Goal: Task Accomplishment & Management: Manage account settings

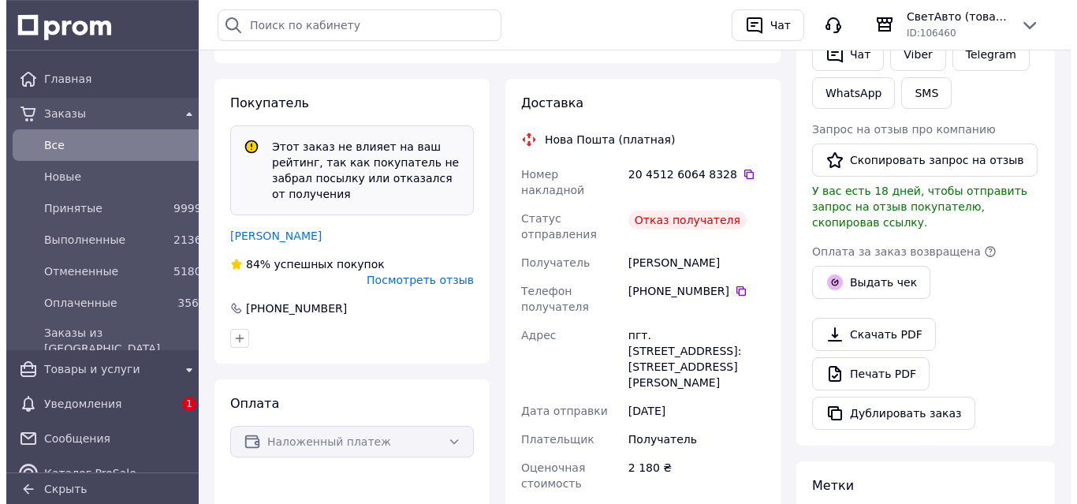
scroll to position [489, 0]
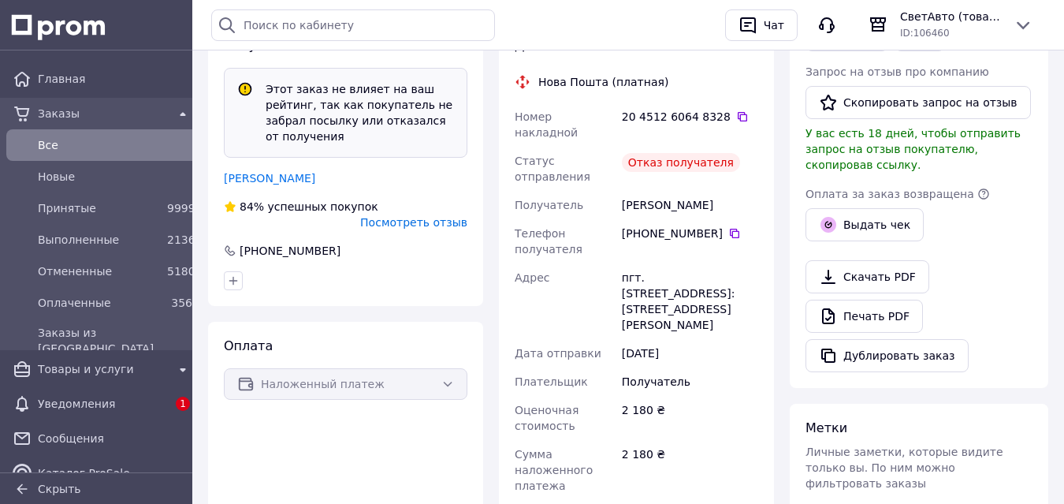
click at [415, 216] on span "Посмотреть отзыв" at bounding box center [413, 222] width 107 height 13
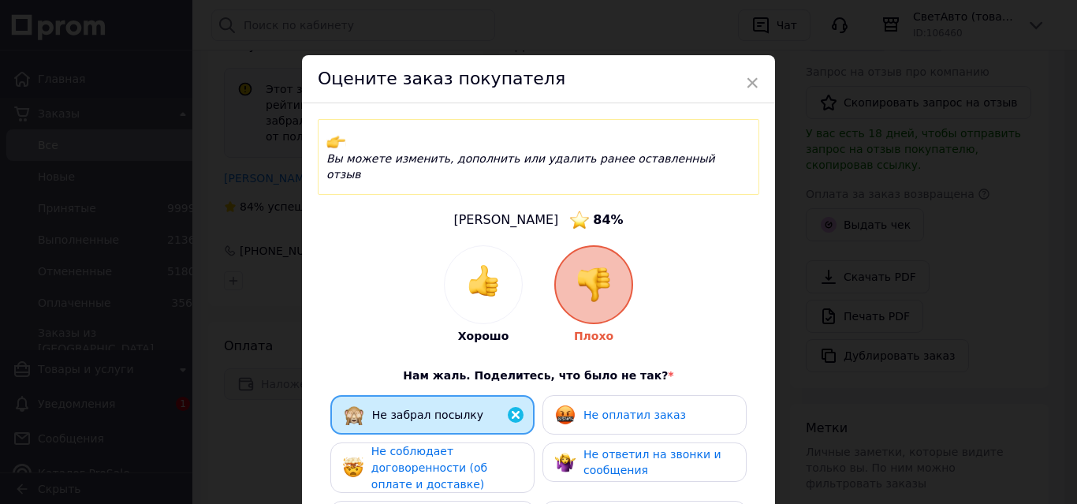
scroll to position [322, 0]
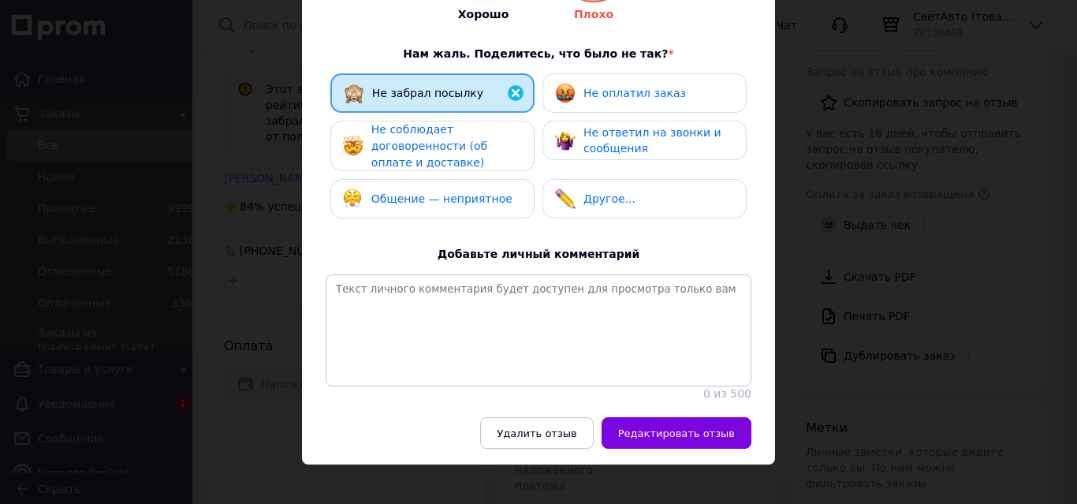
click at [609, 87] on span "Не оплатил заказ" at bounding box center [634, 93] width 102 height 13
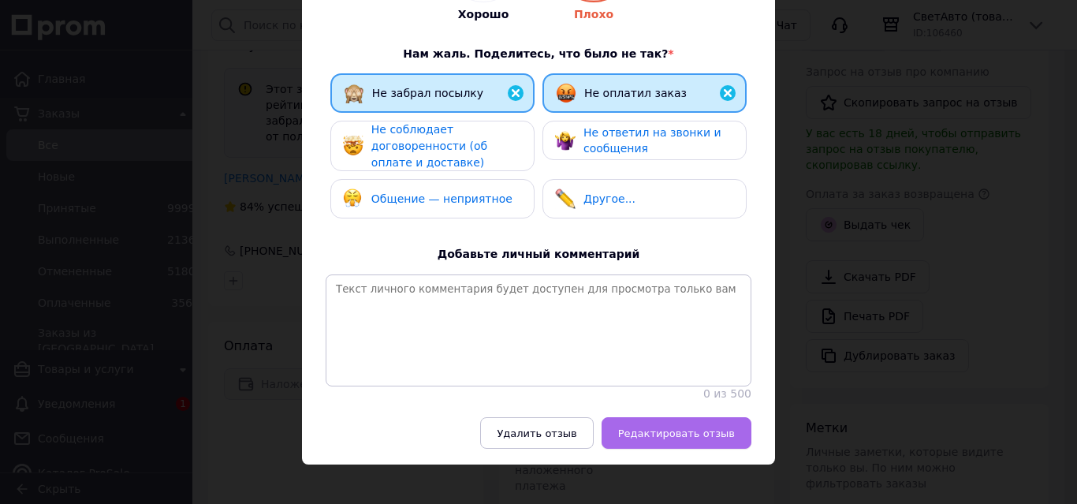
click at [676, 438] on span "Редактировать отзыв" at bounding box center [676, 433] width 117 height 12
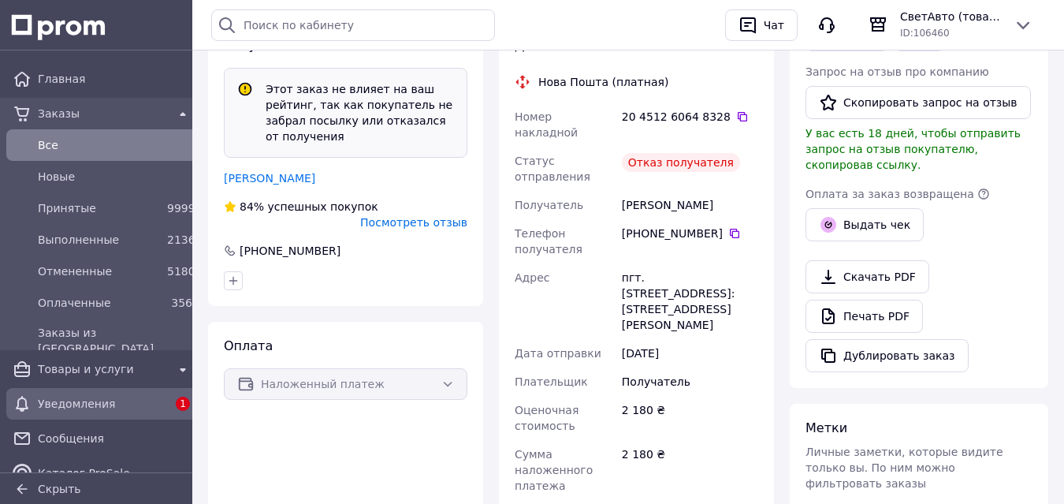
click at [89, 401] on span "Уведомления" at bounding box center [102, 404] width 129 height 16
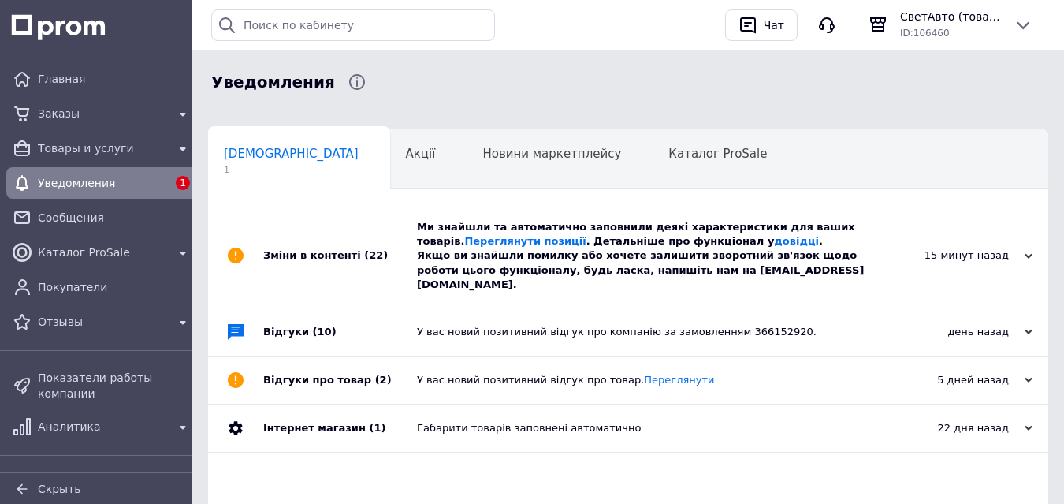
click at [315, 247] on div "Зміни в контенті (22)" at bounding box center [340, 255] width 154 height 103
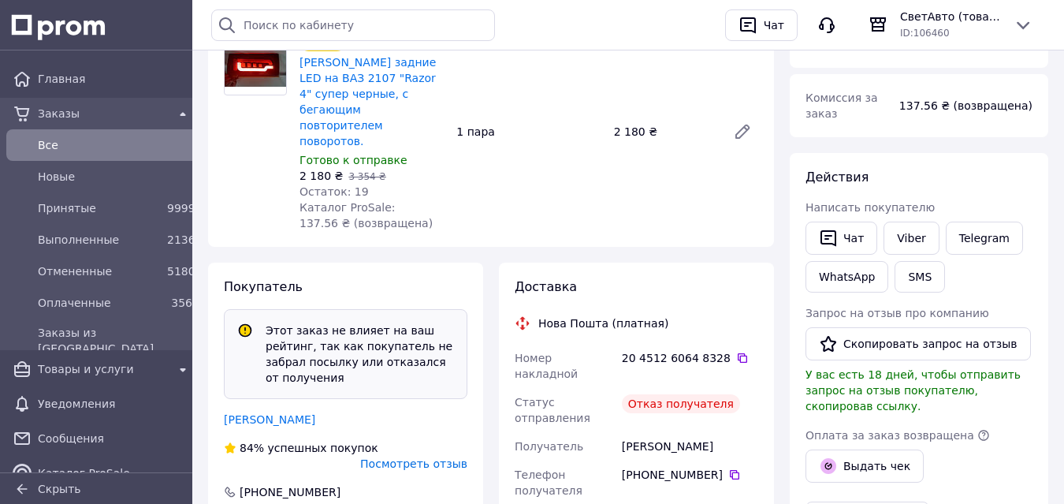
scroll to position [301, 0]
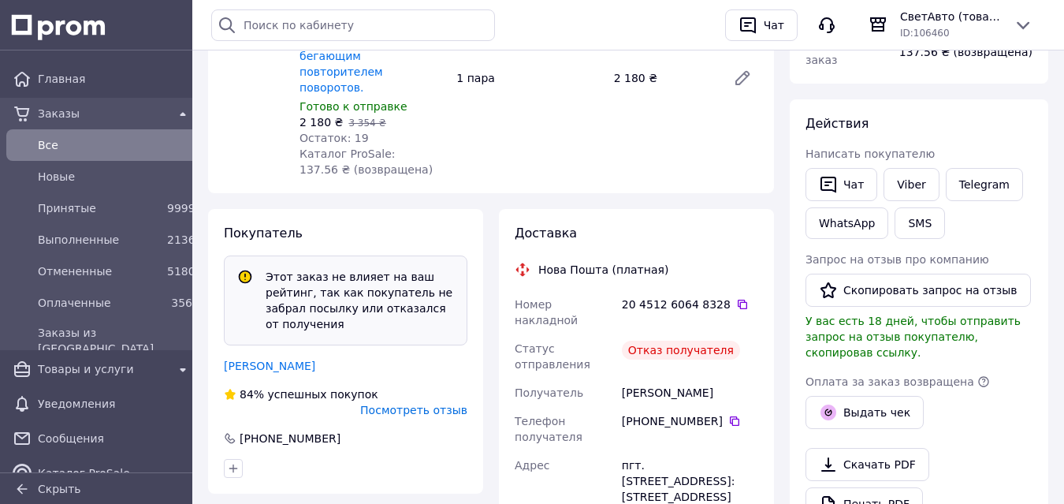
click at [51, 141] on span "Все" at bounding box center [115, 145] width 154 height 16
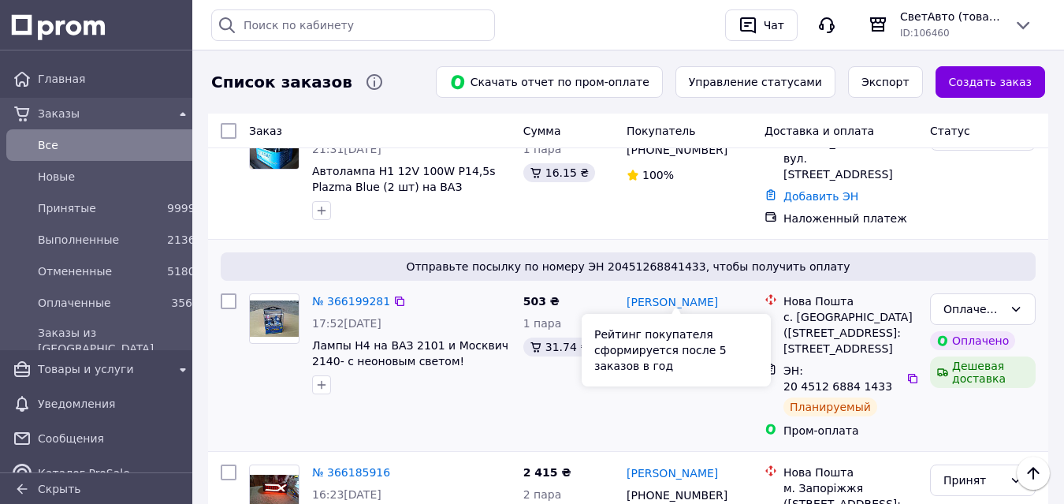
scroll to position [804, 0]
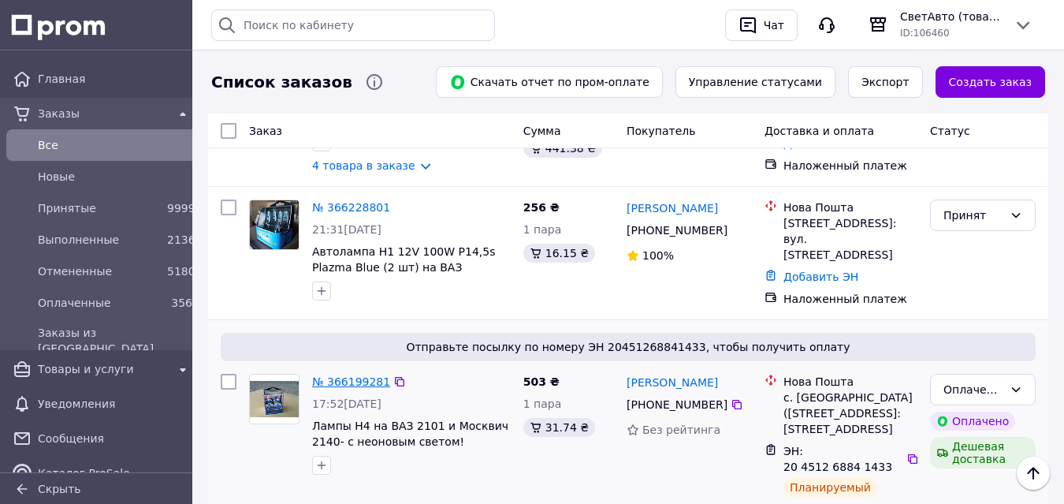
click at [349, 375] on link "№ 366199281" at bounding box center [351, 381] width 78 height 13
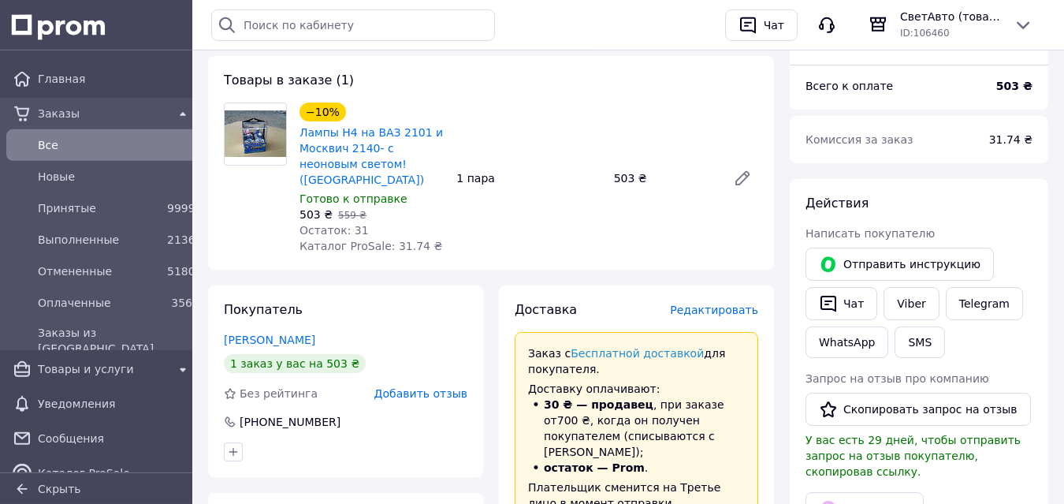
scroll to position [171, 0]
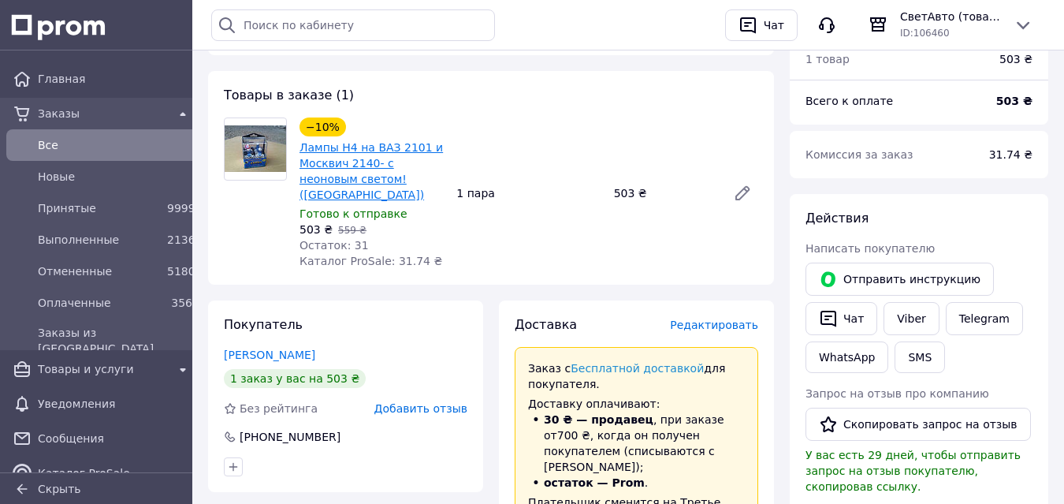
click at [340, 147] on link "Лампы Н4 на ВАЗ 2101 и Москвич 2140- с неоновым светом! ([GEOGRAPHIC_DATA])" at bounding box center [370, 171] width 143 height 60
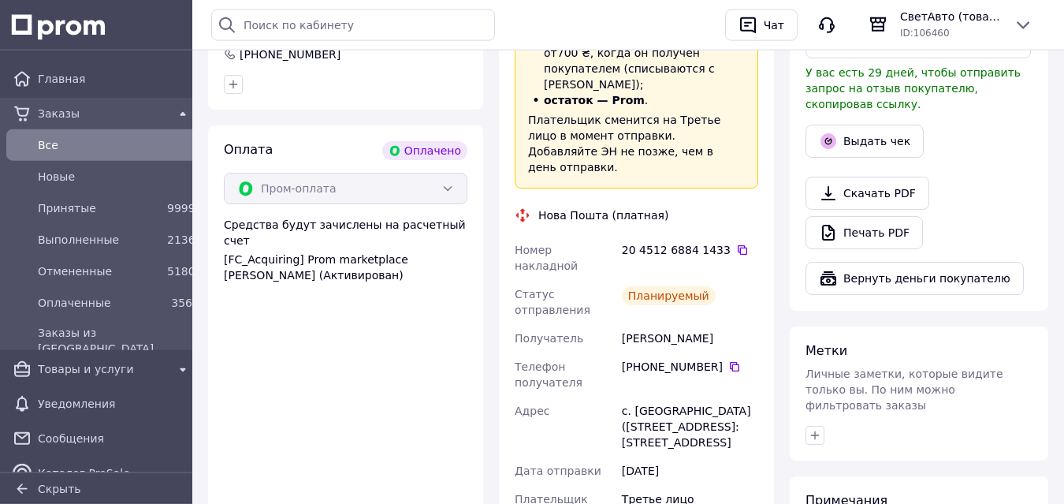
scroll to position [573, 0]
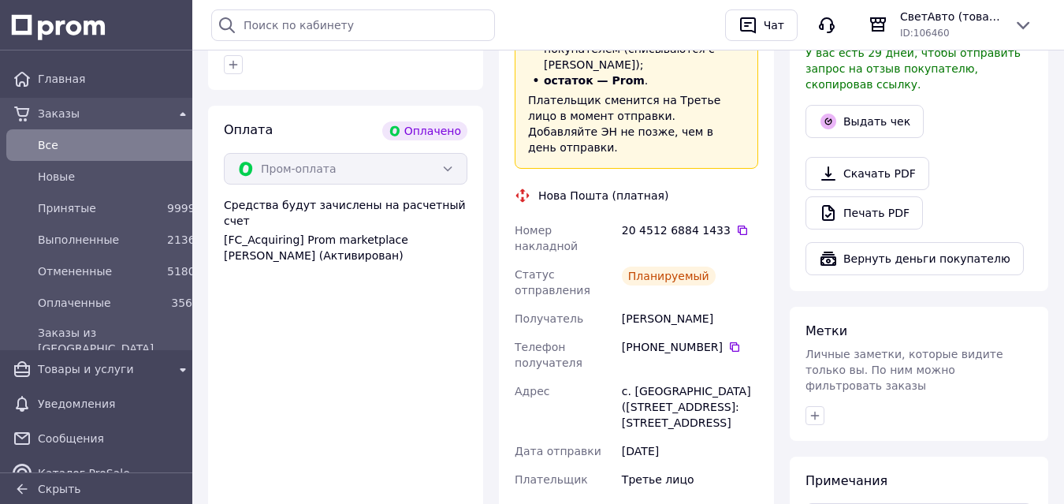
click at [42, 140] on span "Все" at bounding box center [115, 145] width 154 height 16
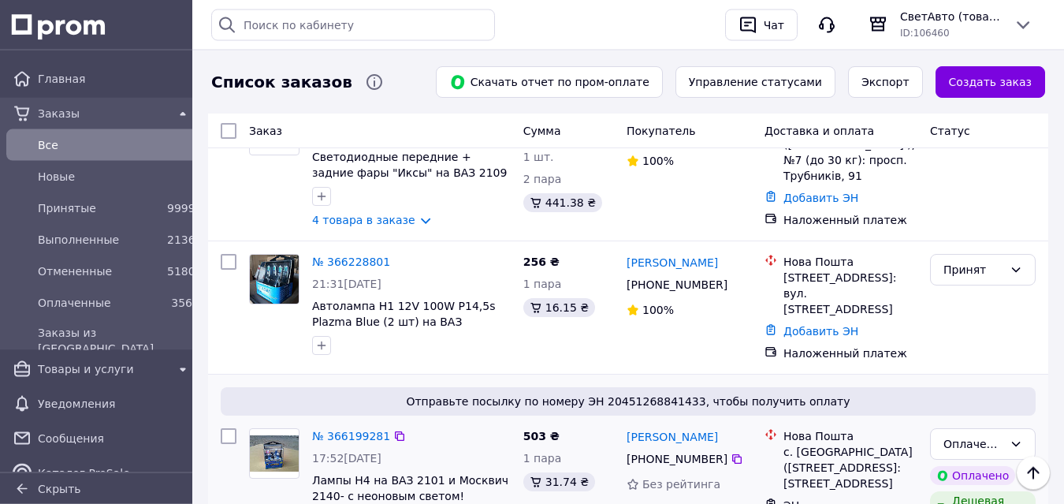
scroll to position [724, 0]
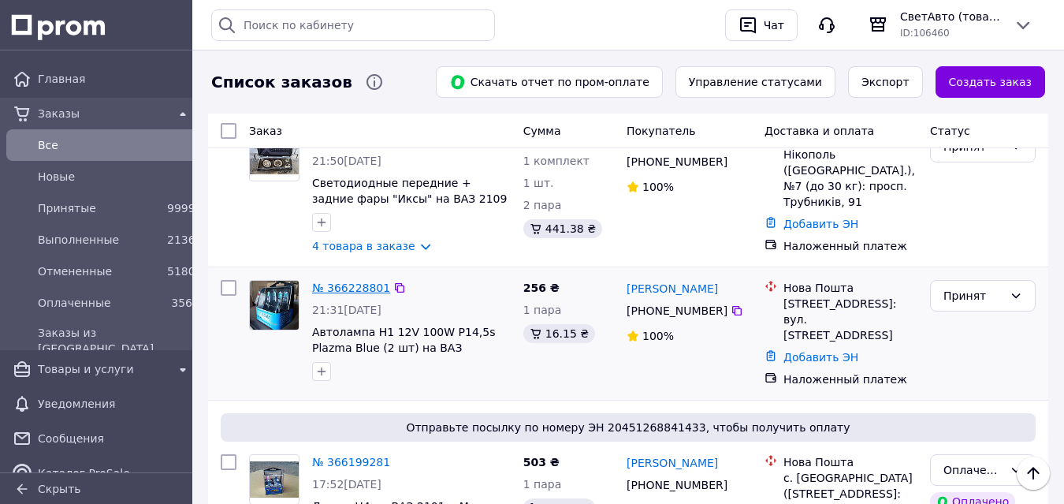
click at [348, 281] on link "№ 366228801" at bounding box center [351, 287] width 78 height 13
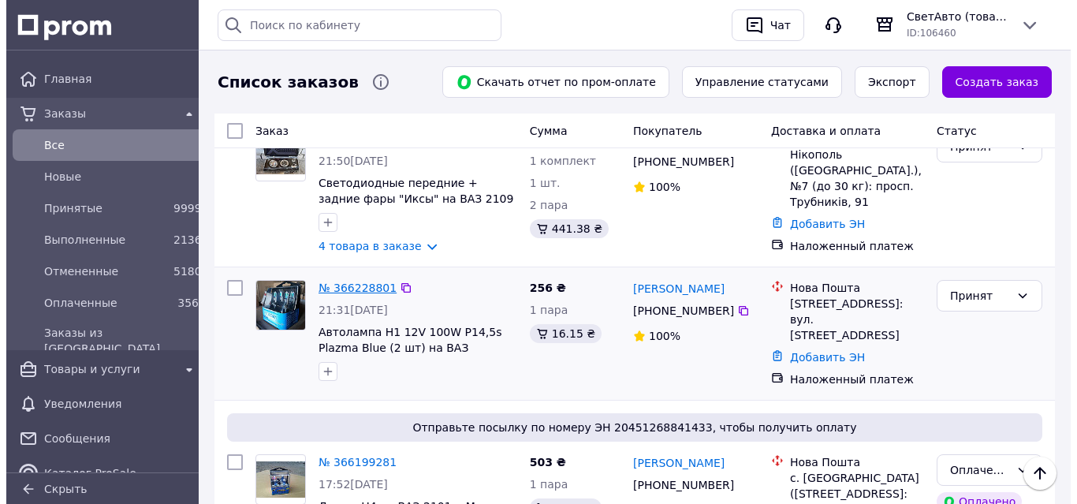
scroll to position [251, 0]
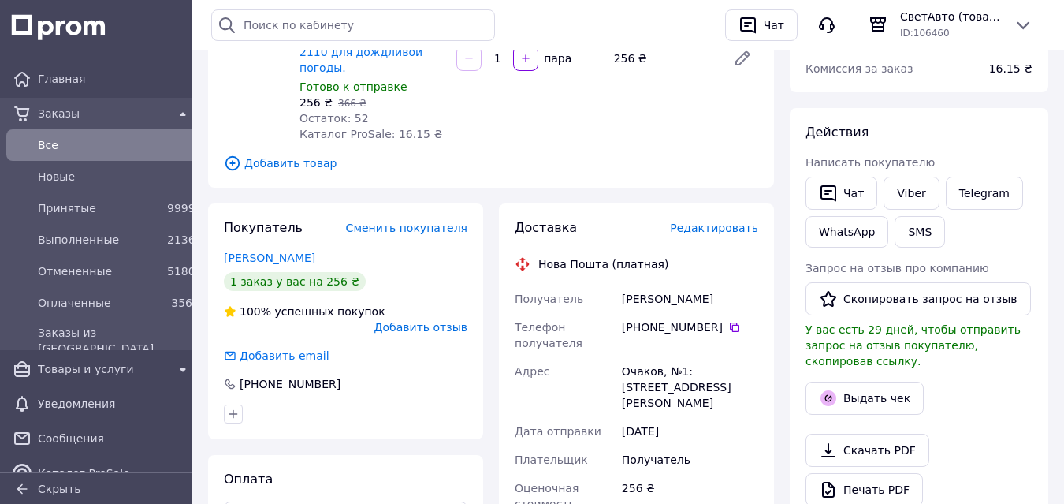
click at [713, 221] on span "Редактировать" at bounding box center [714, 227] width 88 height 13
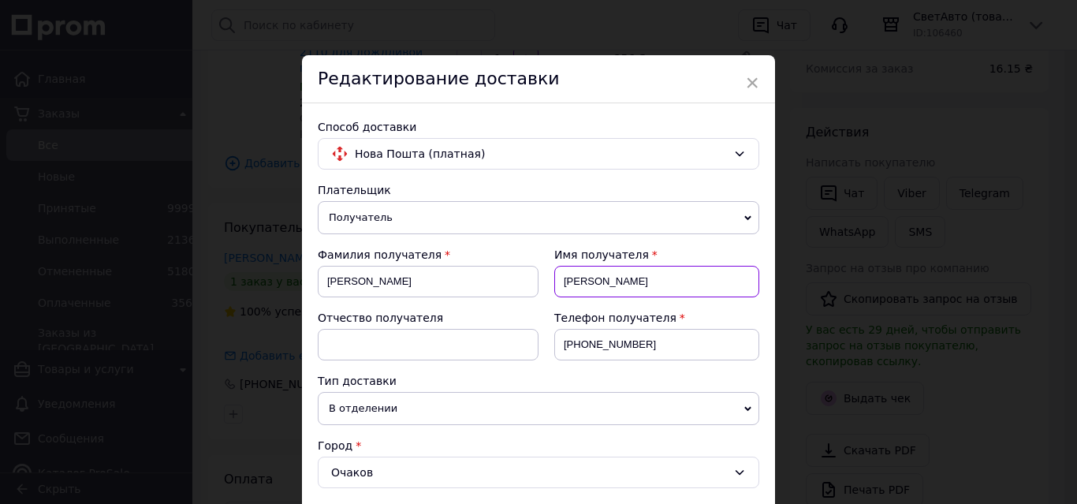
click at [588, 287] on input "[PERSON_NAME]" at bounding box center [656, 282] width 205 height 32
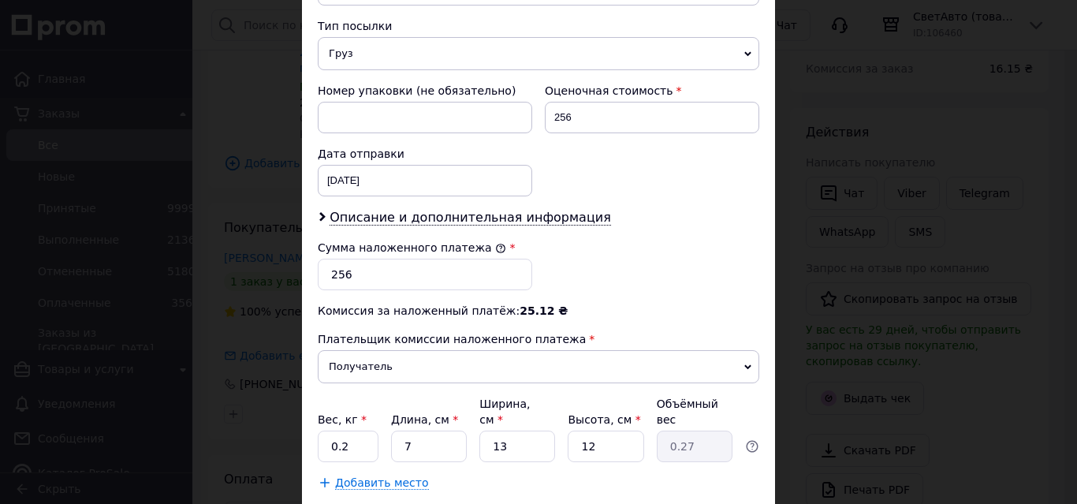
scroll to position [643, 0]
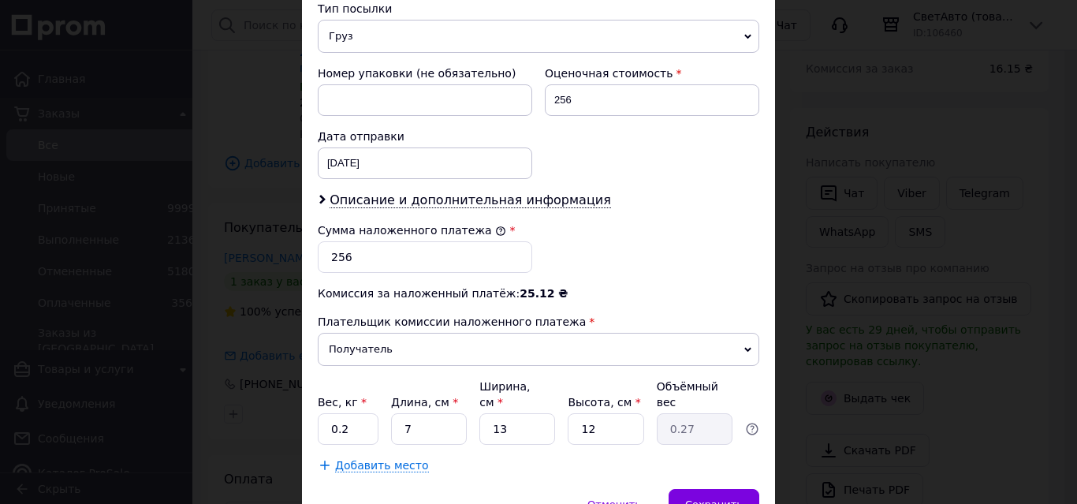
type input "[PERSON_NAME]"
click at [351, 162] on input "[DATE]" at bounding box center [425, 163] width 214 height 32
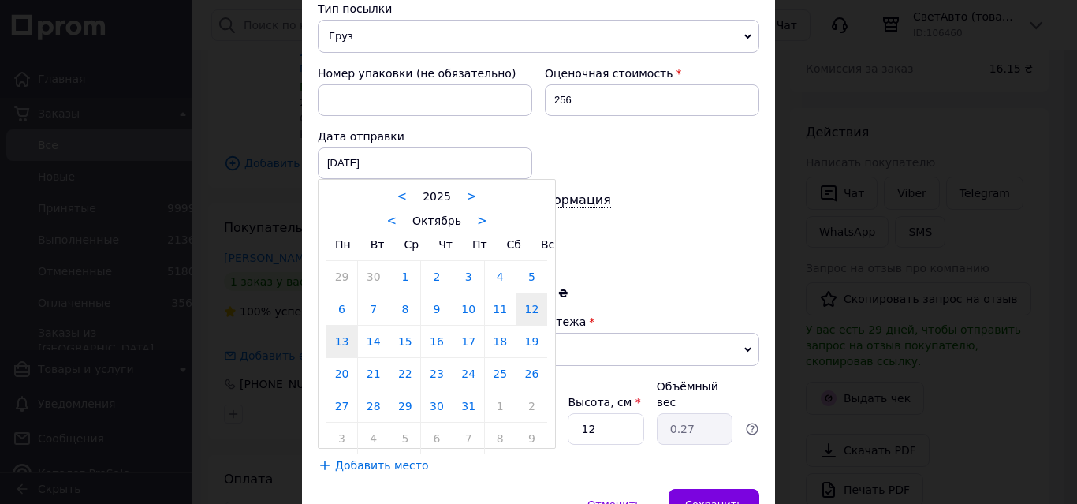
click at [335, 345] on link "13" at bounding box center [341, 342] width 31 height 32
type input "[DATE]"
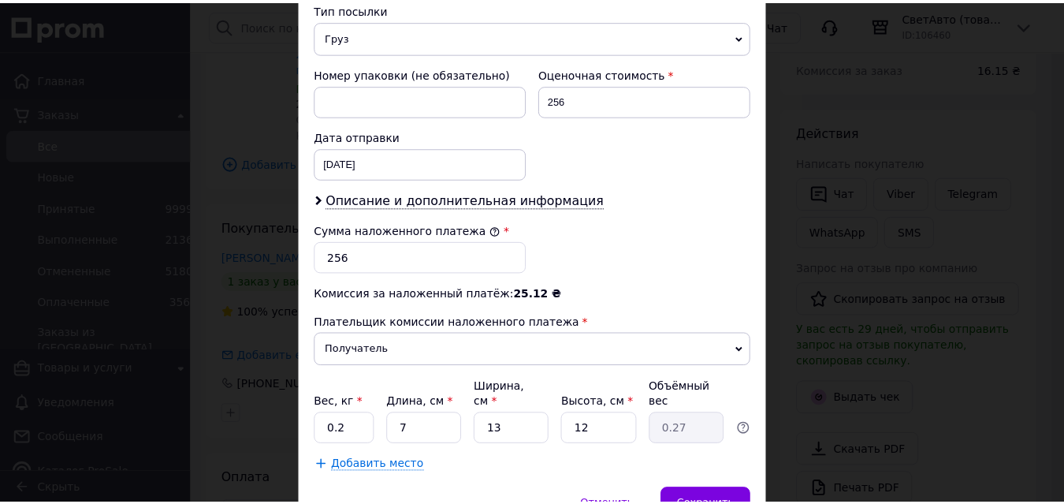
scroll to position [715, 0]
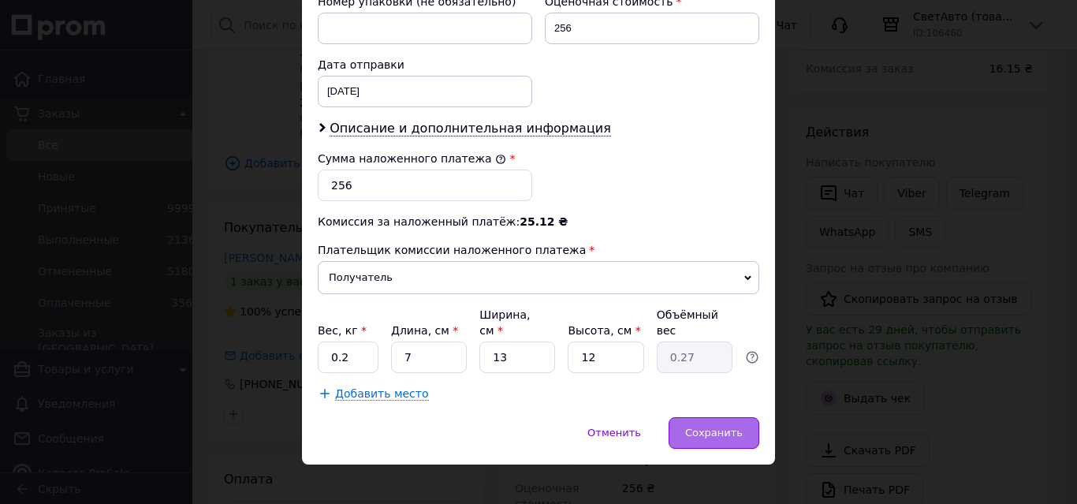
click at [708, 426] on span "Сохранить" at bounding box center [714, 432] width 58 height 12
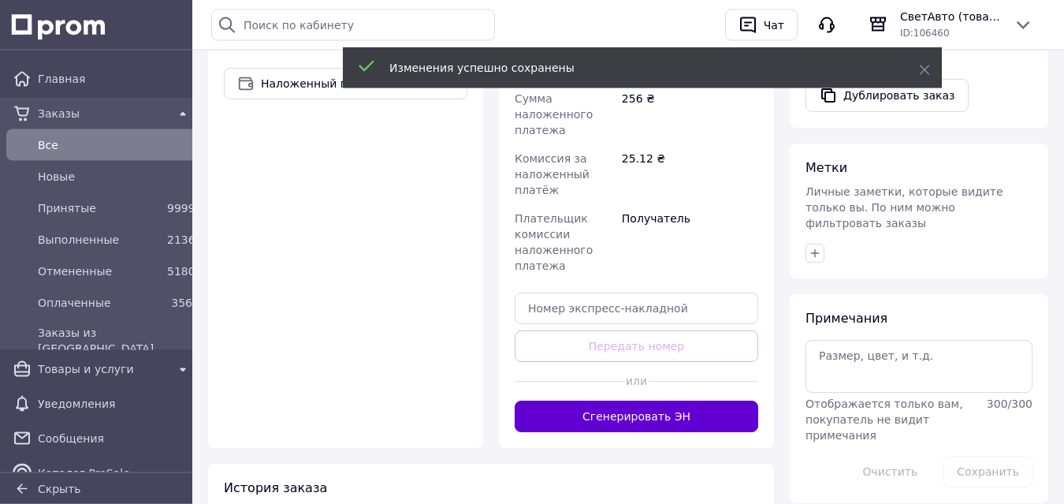
scroll to position [734, 0]
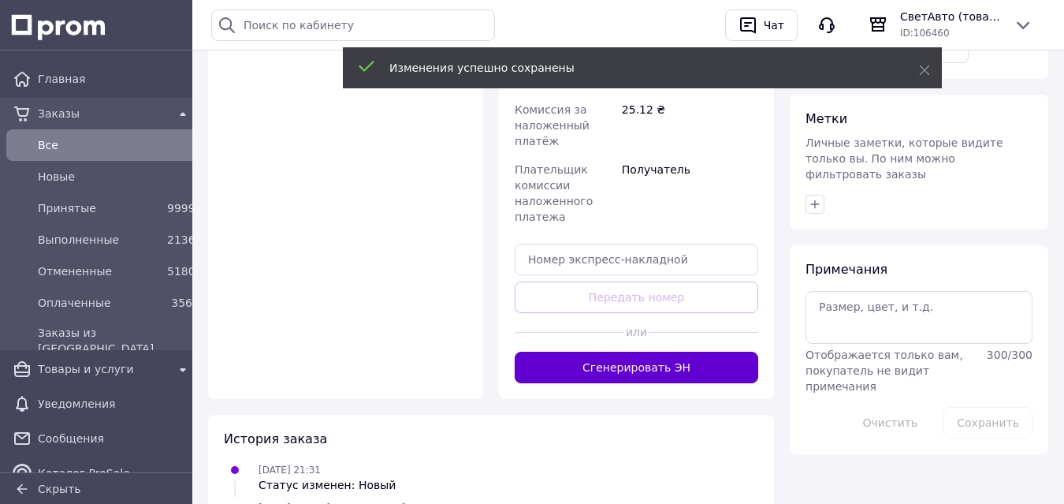
click at [620, 352] on button "Сгенерировать ЭН" at bounding box center [637, 368] width 244 height 32
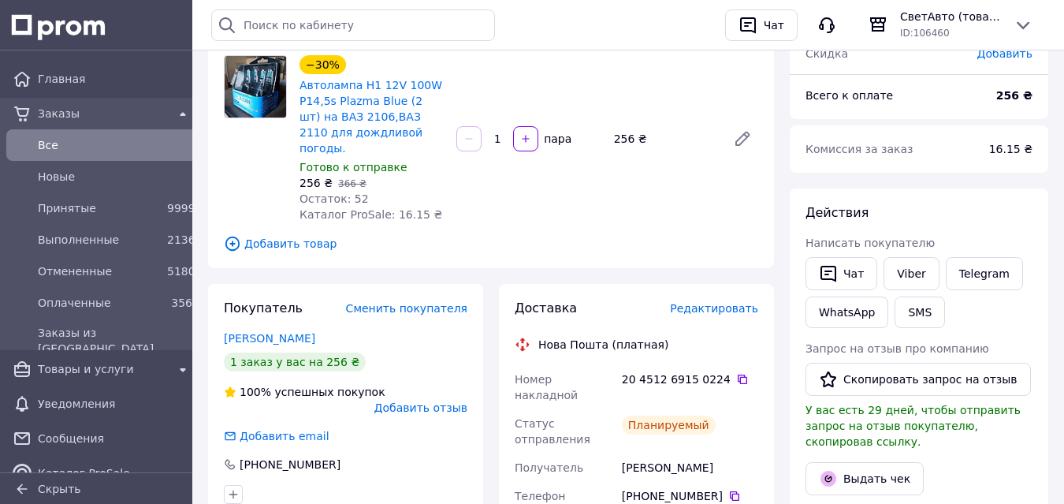
scroll to position [91, 0]
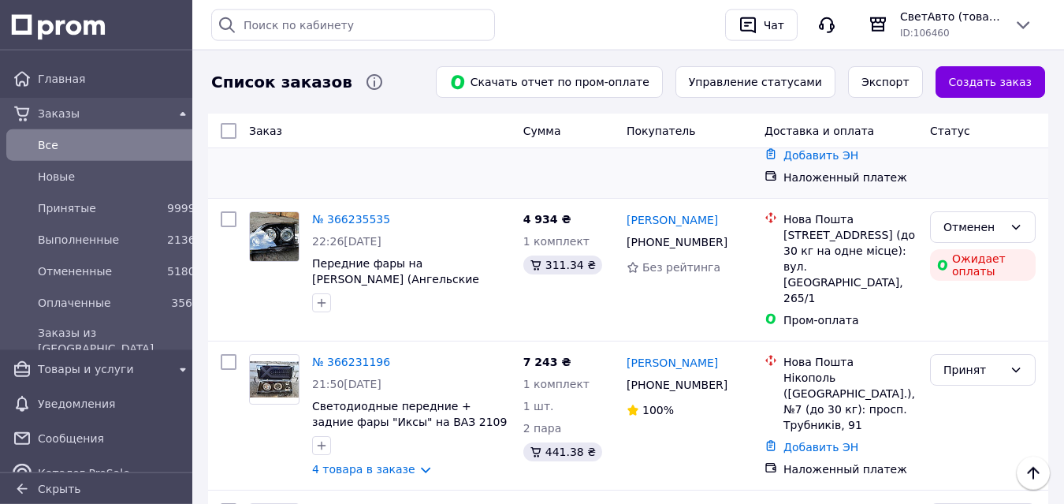
scroll to position [612, 0]
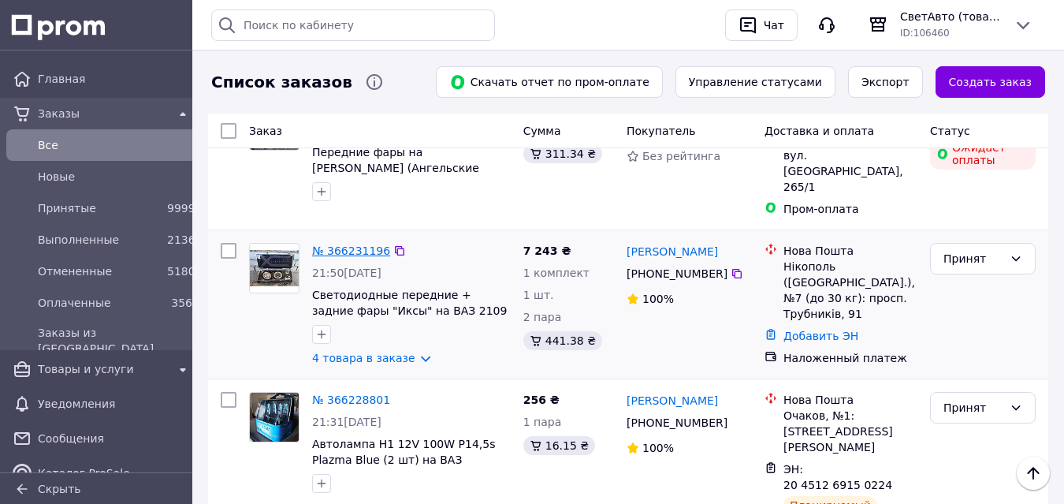
click at [342, 244] on link "№ 366231196" at bounding box center [351, 250] width 78 height 13
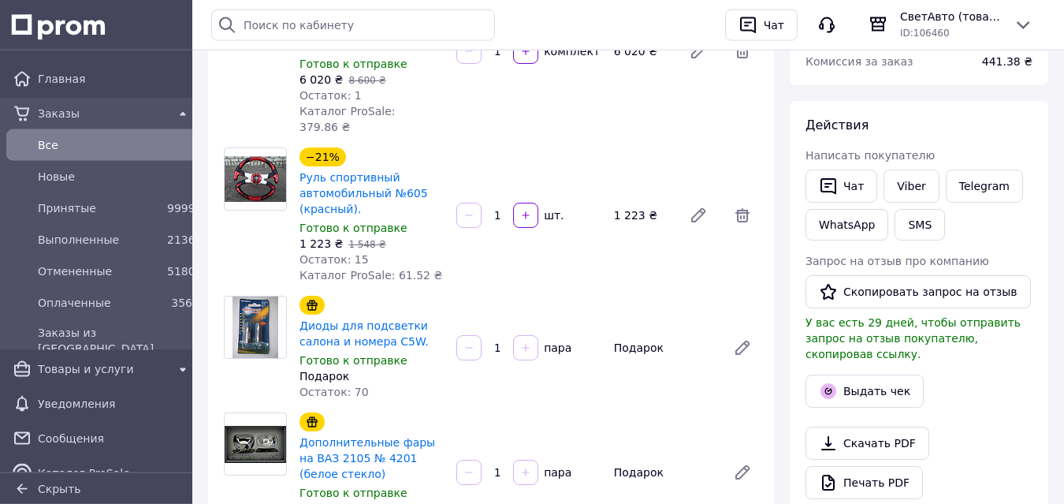
scroll to position [161, 0]
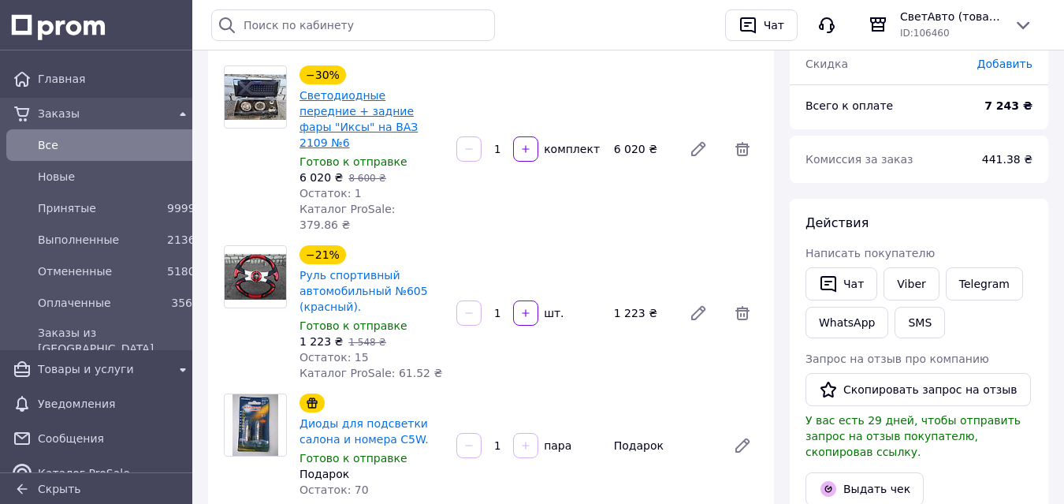
click at [328, 95] on link "Светодиодные передние + задние фары "Иксы" на ВАЗ 2109 №6" at bounding box center [358, 119] width 118 height 60
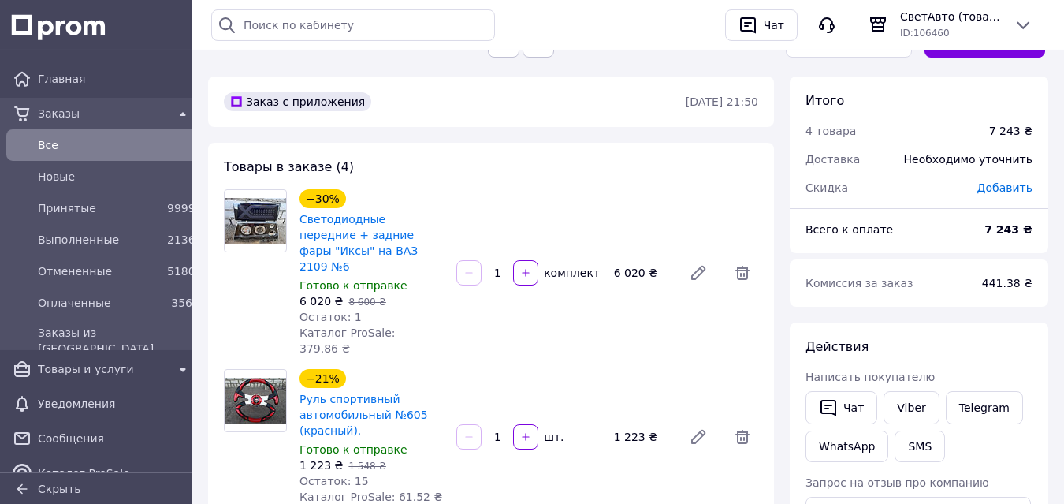
scroll to position [0, 0]
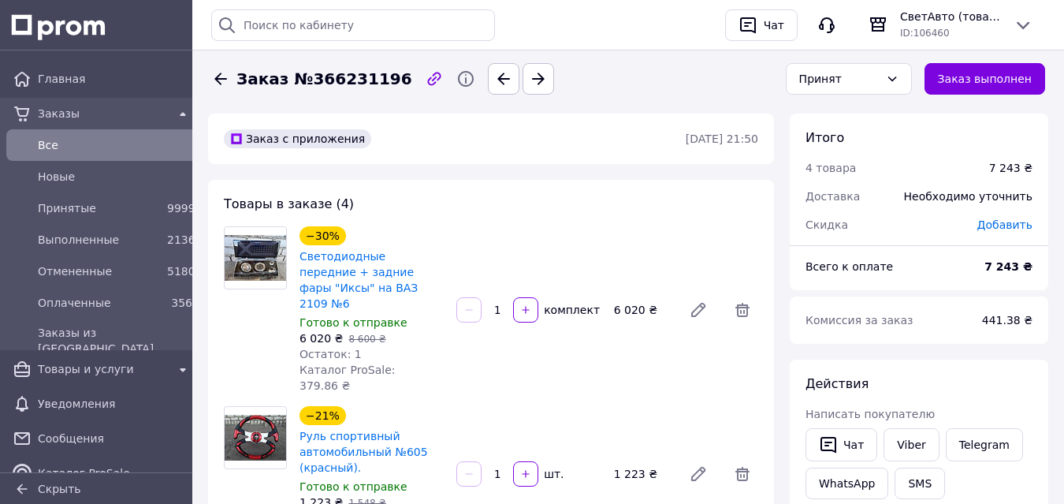
click at [45, 144] on span "Все" at bounding box center [115, 145] width 154 height 16
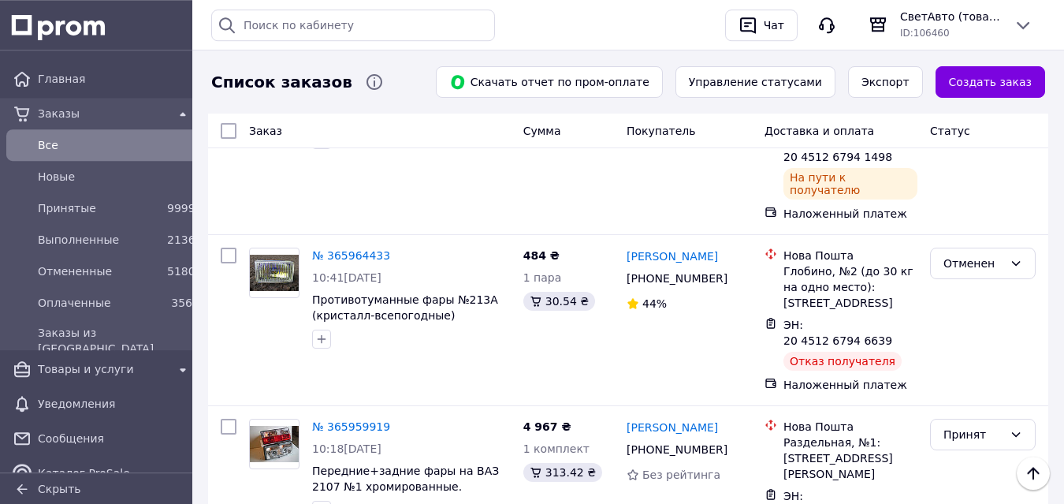
scroll to position [3179, 0]
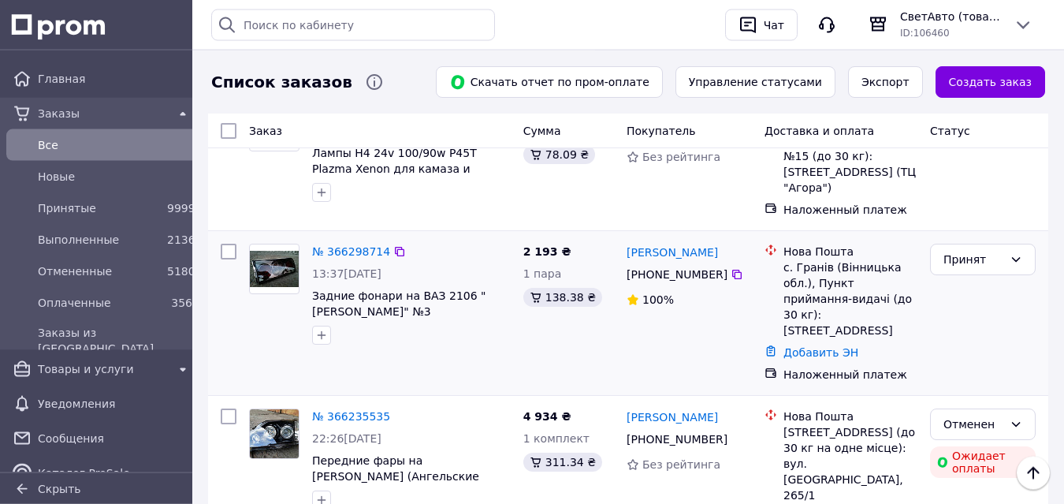
scroll to position [322, 0]
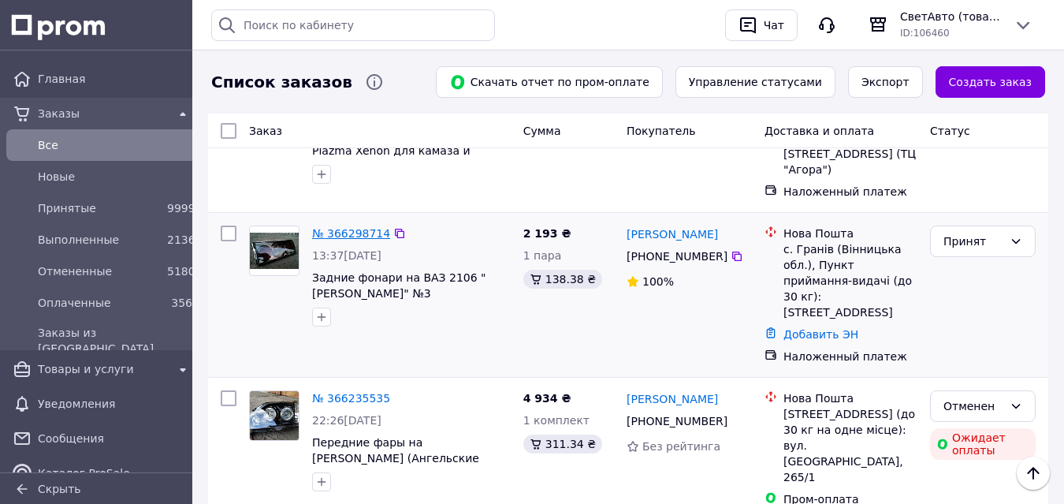
click at [347, 233] on link "№ 366298714" at bounding box center [351, 233] width 78 height 13
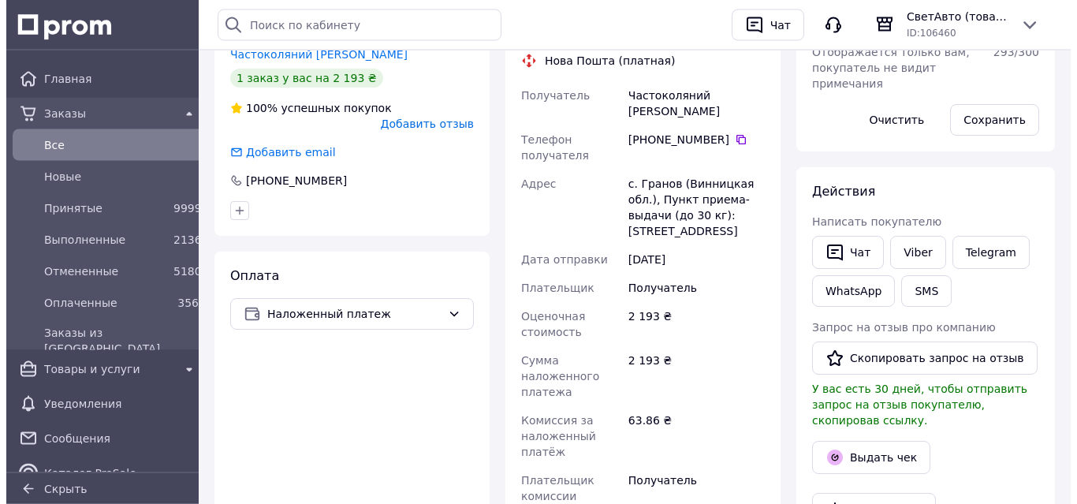
scroll to position [332, 0]
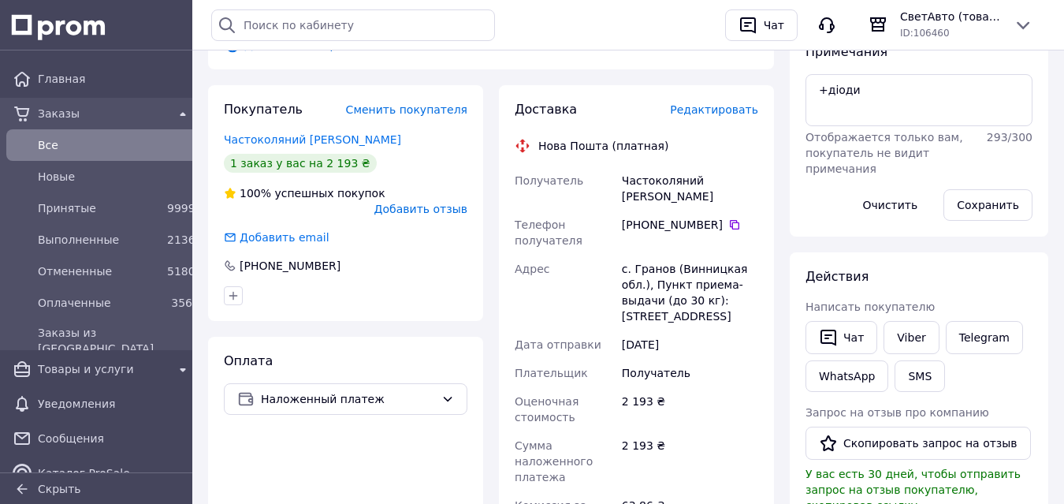
click at [729, 103] on span "Редактировать" at bounding box center [714, 109] width 88 height 13
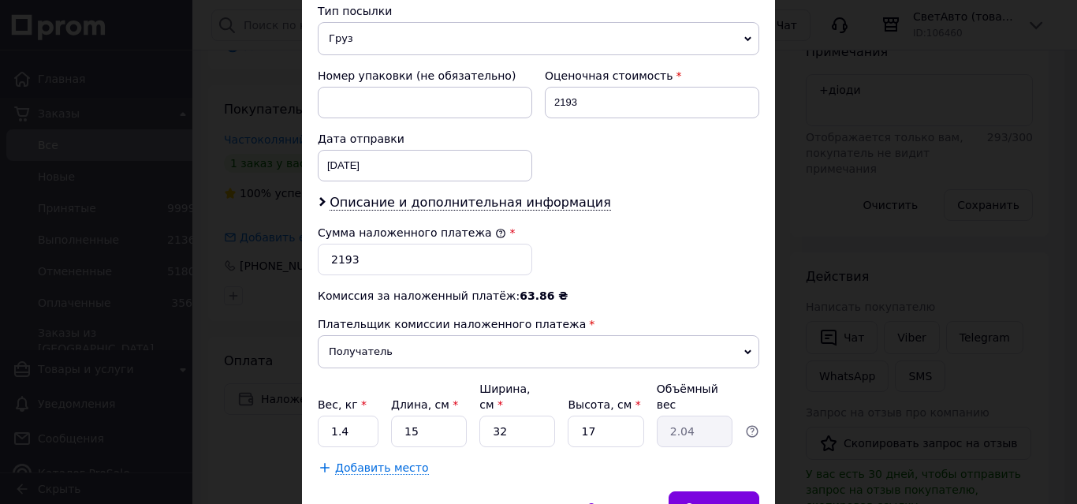
scroll to position [643, 0]
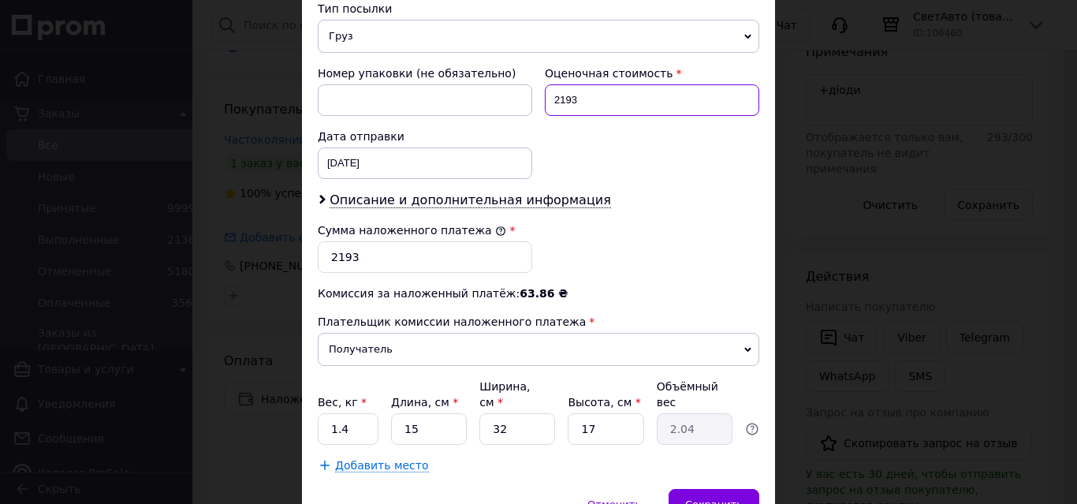
click at [560, 102] on input "2193" at bounding box center [652, 100] width 214 height 32
type input "2593"
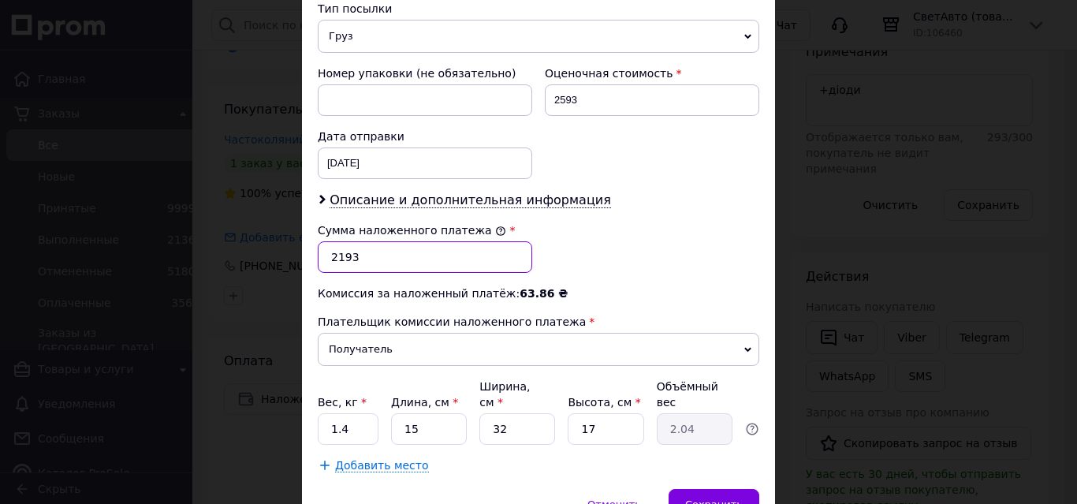
click at [335, 259] on input "2193" at bounding box center [425, 257] width 214 height 32
type input "2593"
drag, startPoint x: 352, startPoint y: 420, endPoint x: 389, endPoint y: 464, distance: 58.1
click at [353, 422] on input "1.4" at bounding box center [348, 429] width 61 height 32
type input "1.9"
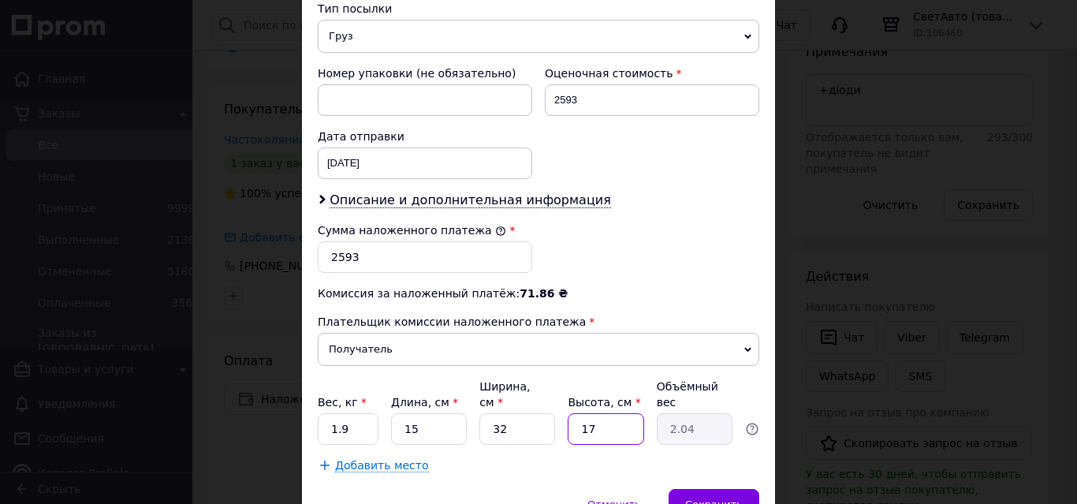
click at [590, 413] on input "17" at bounding box center [605, 429] width 76 height 32
type input "1"
type input "0.12"
type input "2"
type input "0.24"
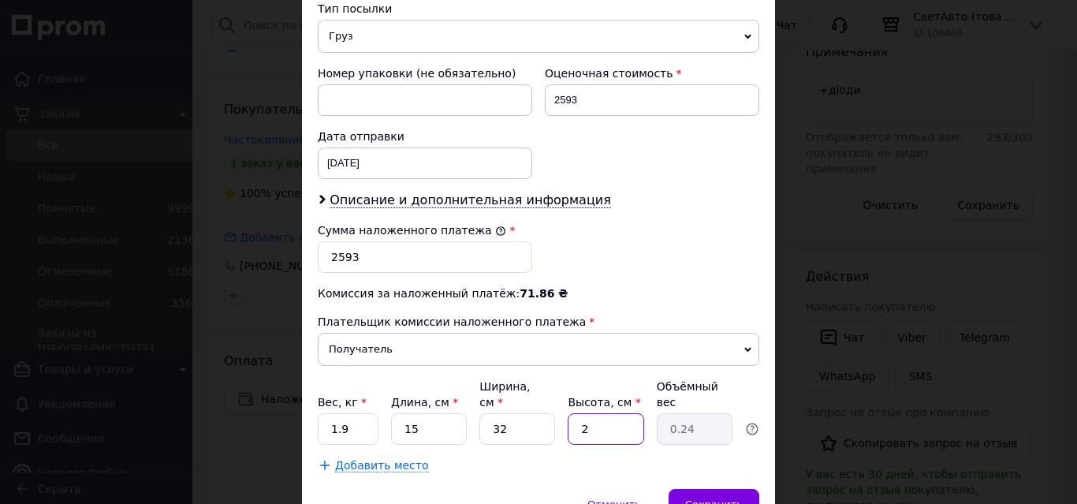
type input "20"
type input "2.4"
type input "20"
click at [418, 422] on input "15" at bounding box center [429, 429] width 76 height 32
type input "1"
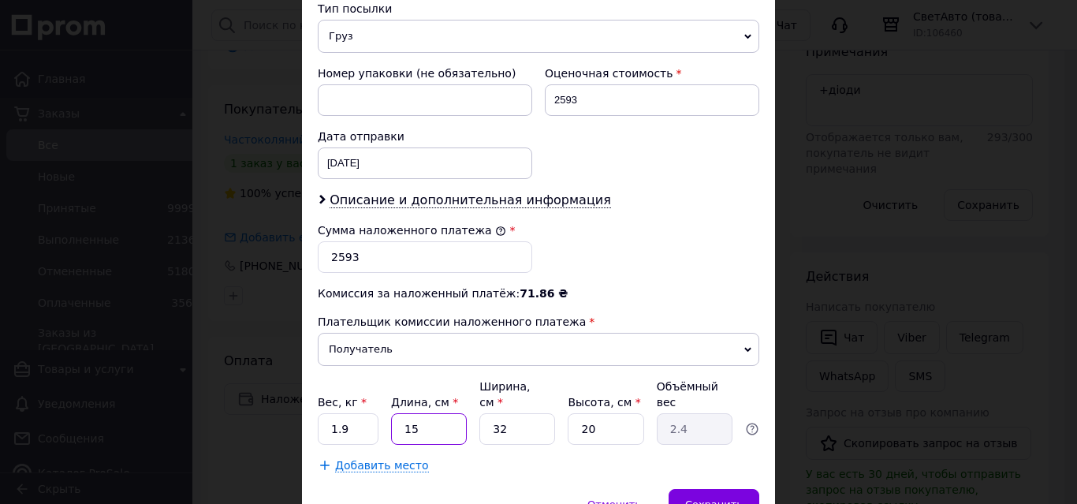
type input "0.16"
type input "17"
type input "2.72"
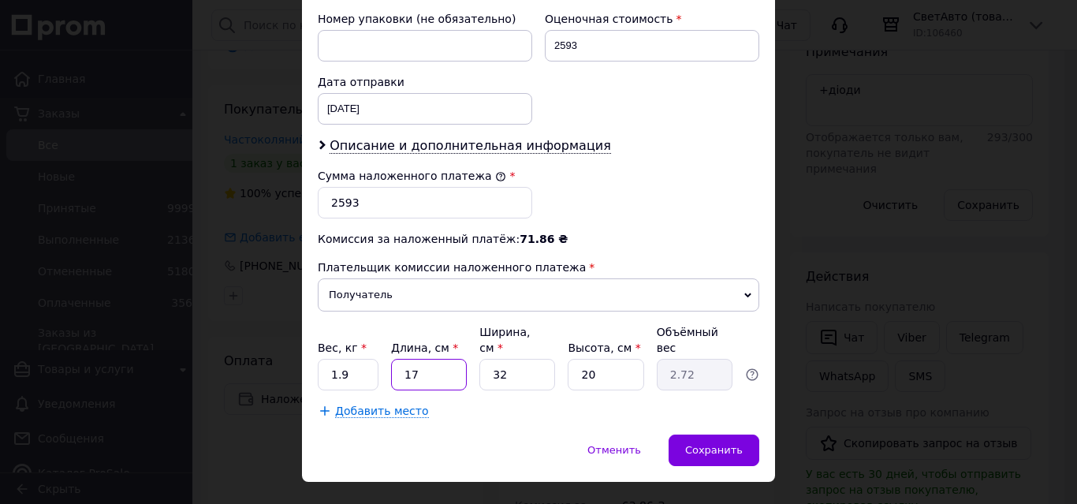
scroll to position [715, 0]
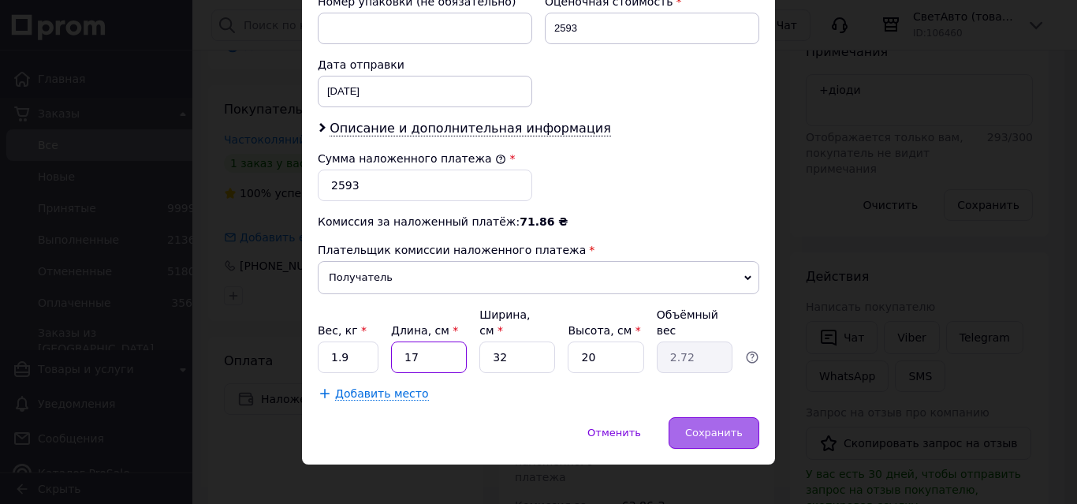
type input "17"
drag, startPoint x: 711, startPoint y: 418, endPoint x: 788, endPoint y: 411, distance: 77.6
click at [712, 426] on span "Сохранить" at bounding box center [714, 432] width 58 height 12
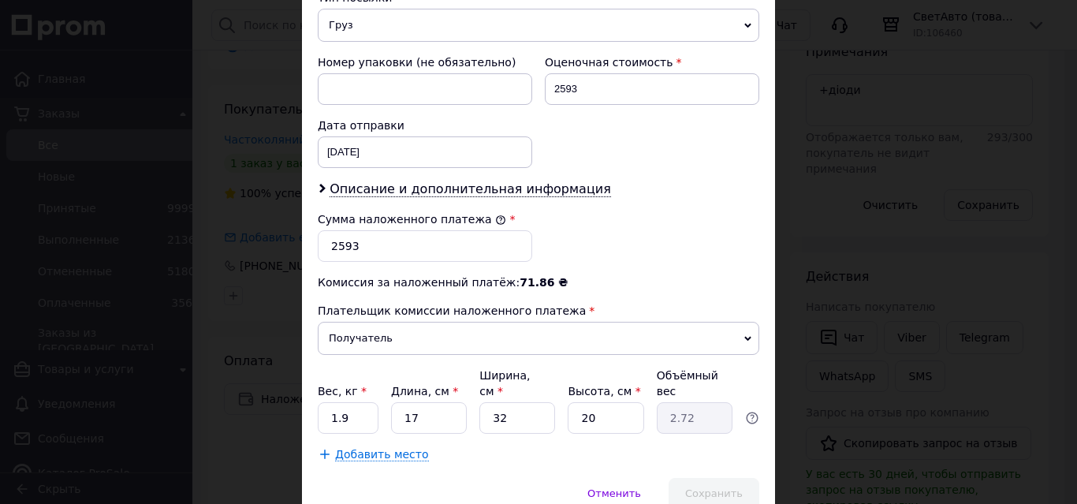
scroll to position [634, 0]
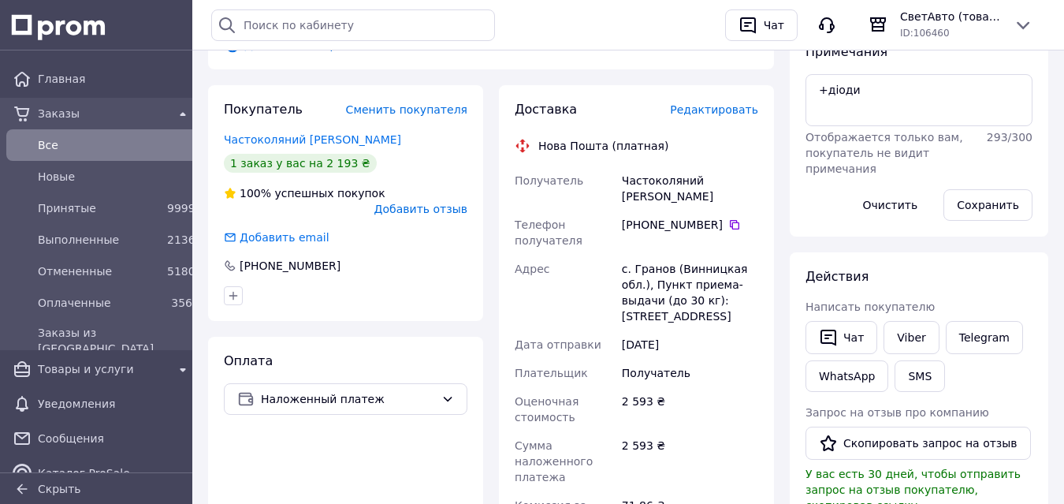
click at [719, 103] on span "Редактировать" at bounding box center [714, 109] width 88 height 13
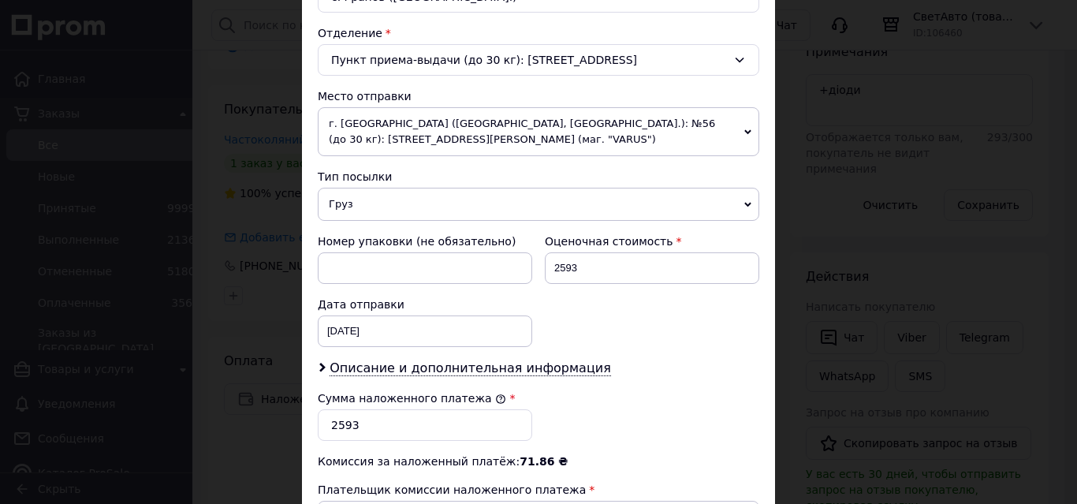
scroll to position [482, 0]
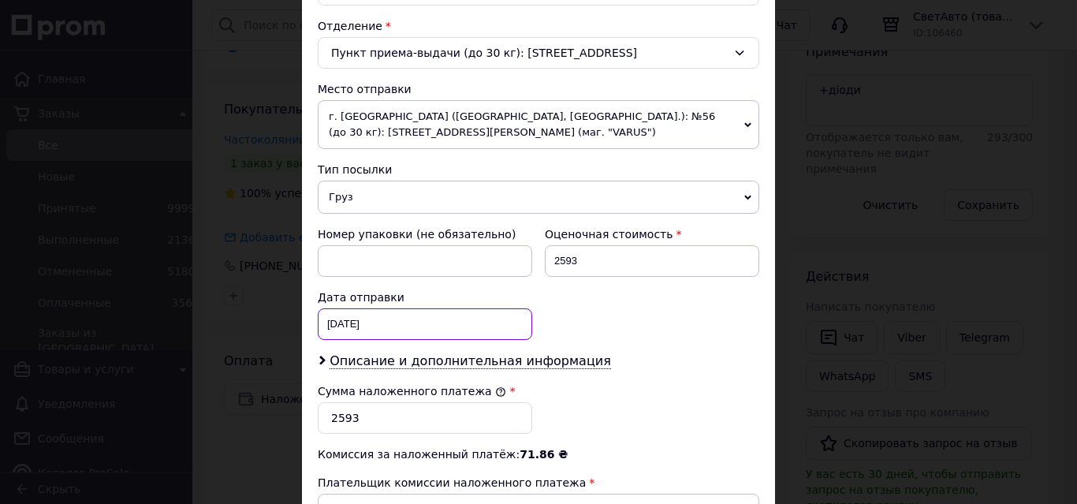
click at [374, 321] on input "[DATE]" at bounding box center [425, 324] width 214 height 32
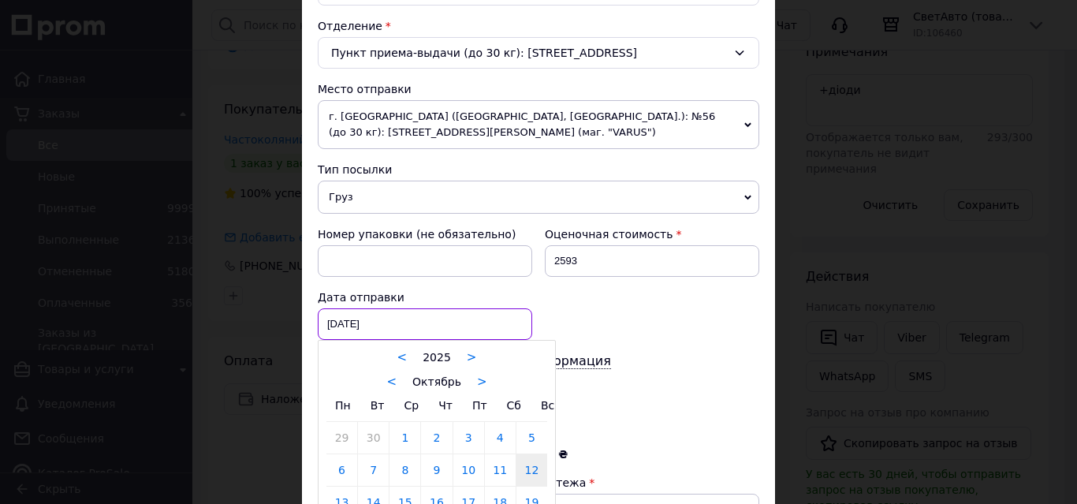
scroll to position [563, 0]
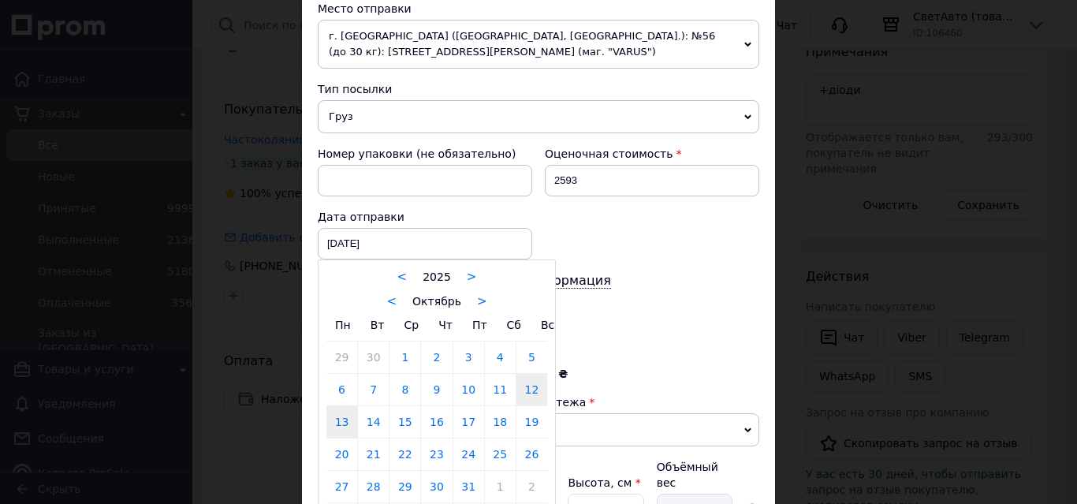
click at [340, 422] on link "13" at bounding box center [341, 422] width 31 height 32
type input "[DATE]"
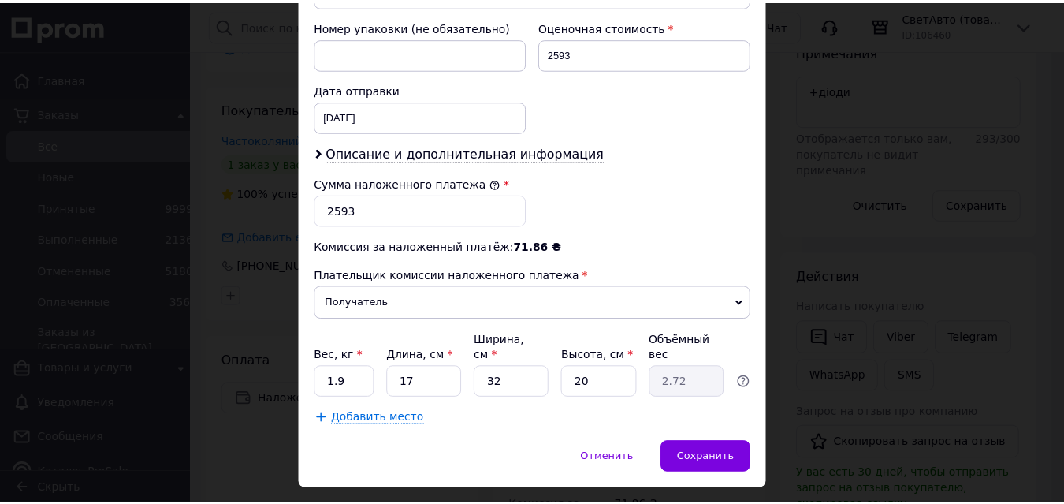
scroll to position [715, 0]
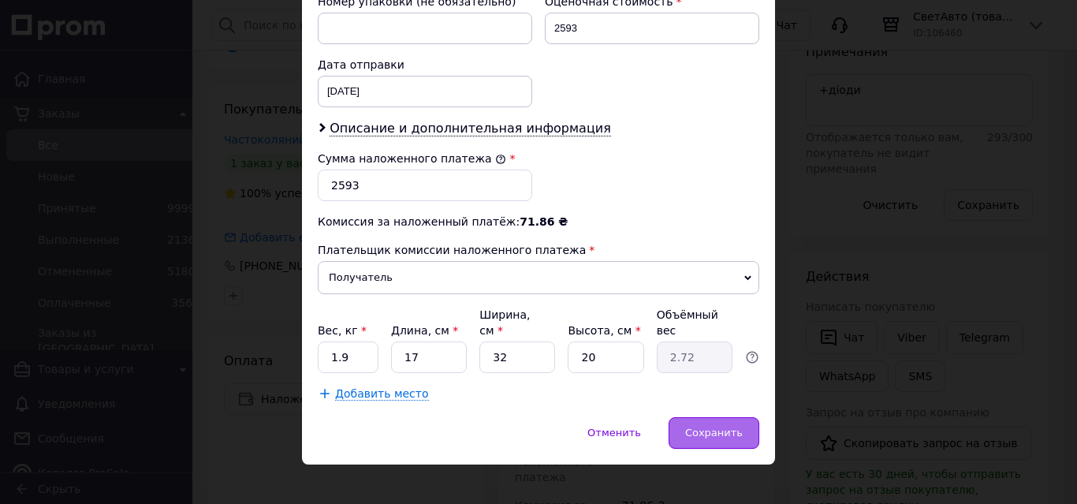
click at [694, 426] on span "Сохранить" at bounding box center [714, 432] width 58 height 12
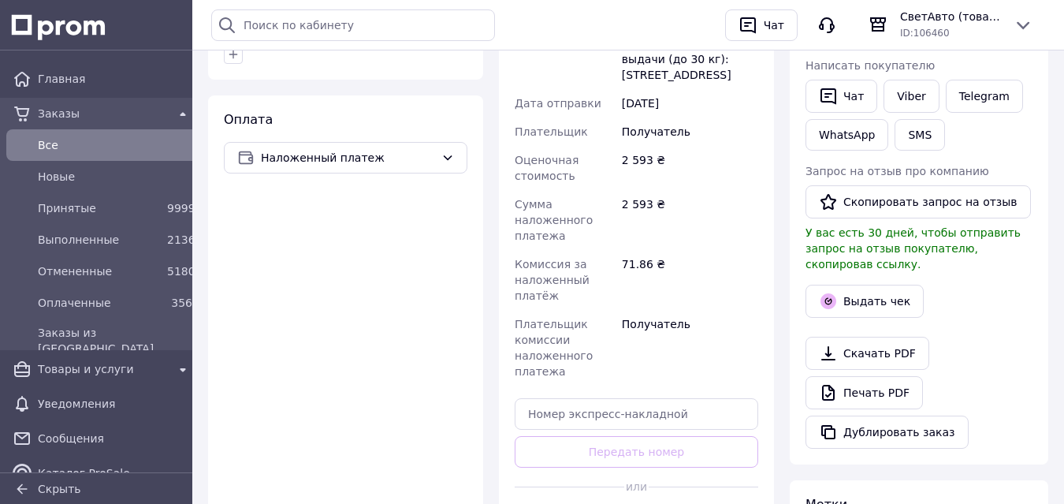
scroll to position [734, 0]
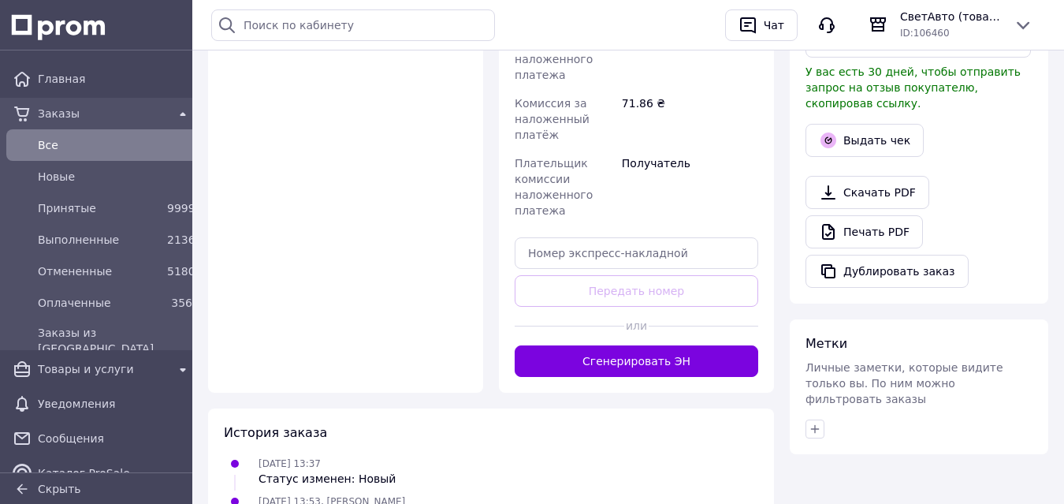
click at [637, 345] on button "Сгенерировать ЭН" at bounding box center [637, 361] width 244 height 32
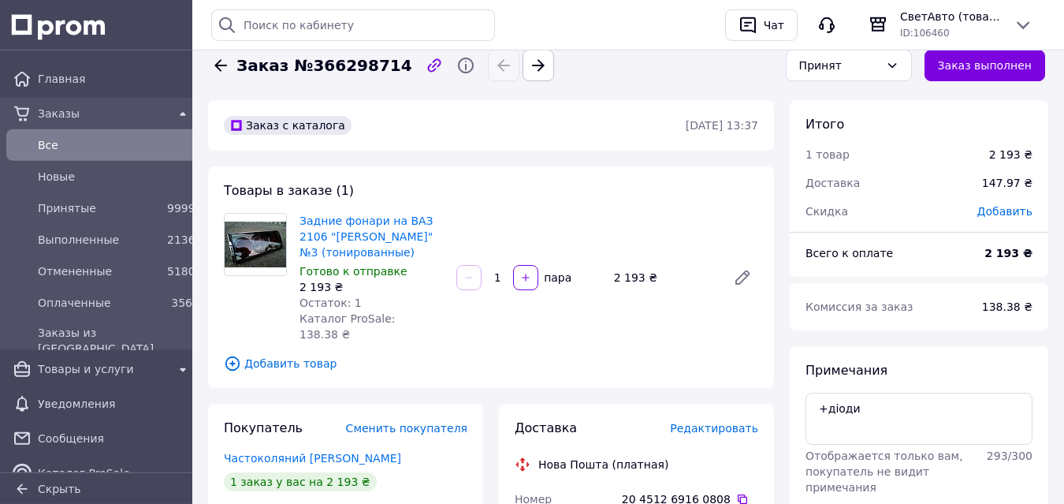
scroll to position [10, 0]
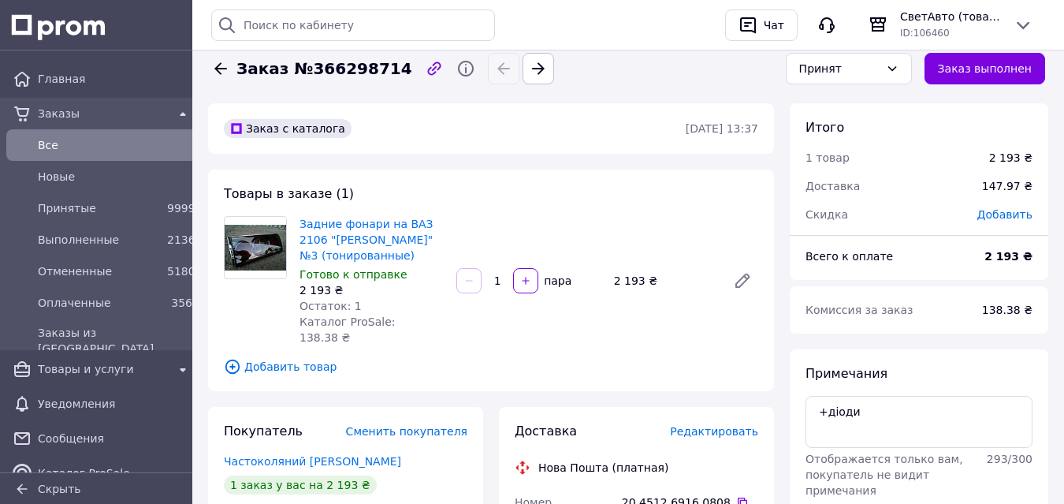
click at [47, 141] on span "Все" at bounding box center [115, 145] width 154 height 16
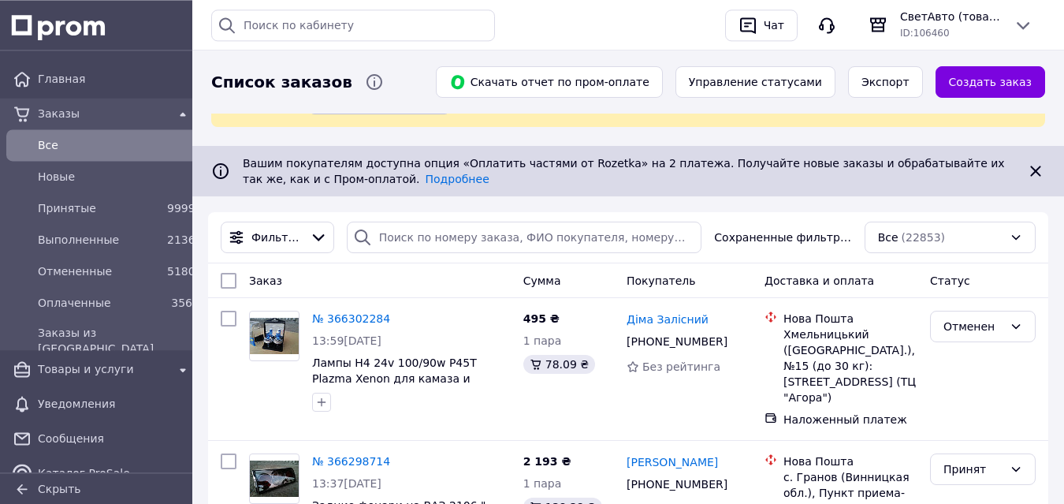
scroll to position [161, 0]
